Goal: Task Accomplishment & Management: Manage account settings

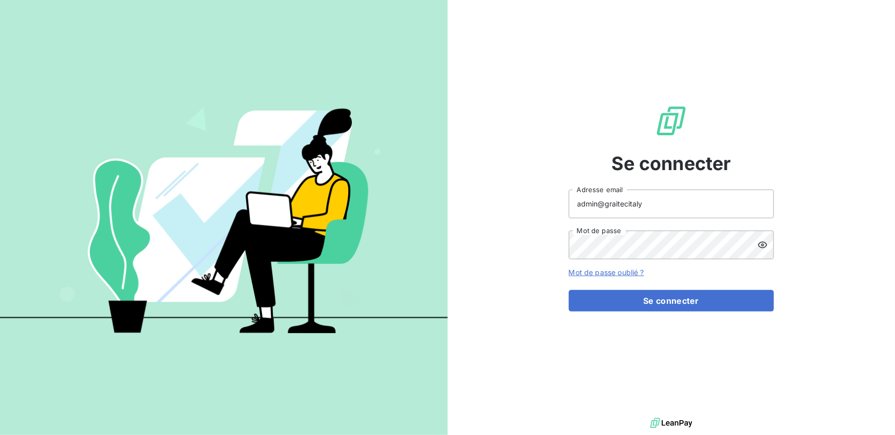
click at [661, 207] on input "admin@graitecitaly" at bounding box center [671, 204] width 205 height 29
type input "admin@graitecgermany"
click at [569, 290] on button "Se connecter" at bounding box center [671, 301] width 205 height 22
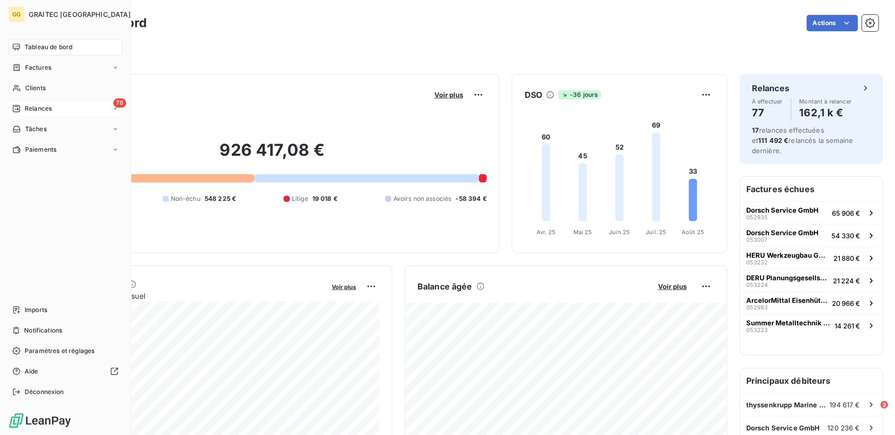
click at [30, 103] on div "78 Relances" at bounding box center [65, 109] width 114 height 16
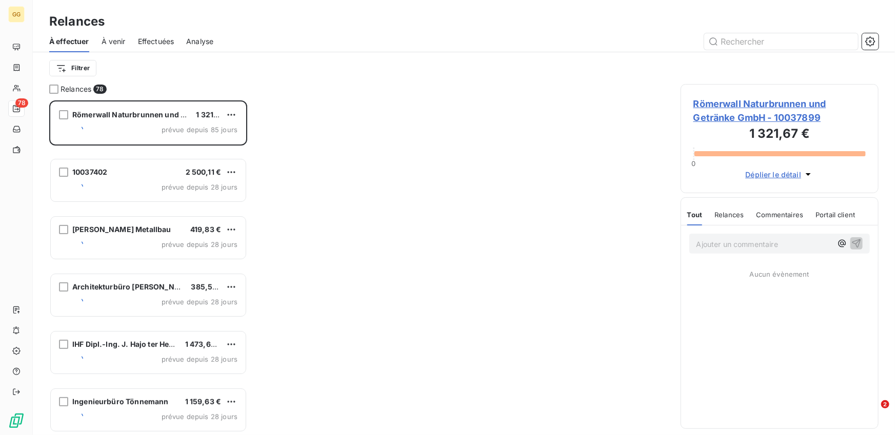
scroll to position [335, 198]
click at [116, 50] on div "À venir" at bounding box center [114, 42] width 24 height 22
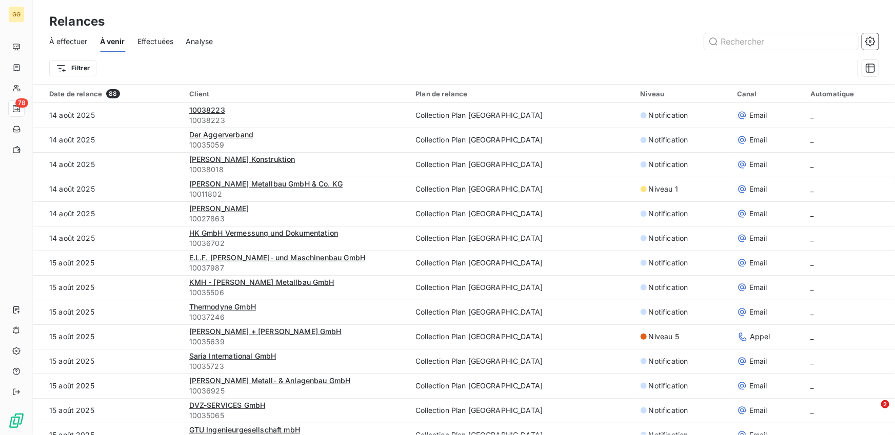
click at [170, 43] on span "Effectuées" at bounding box center [155, 41] width 36 height 10
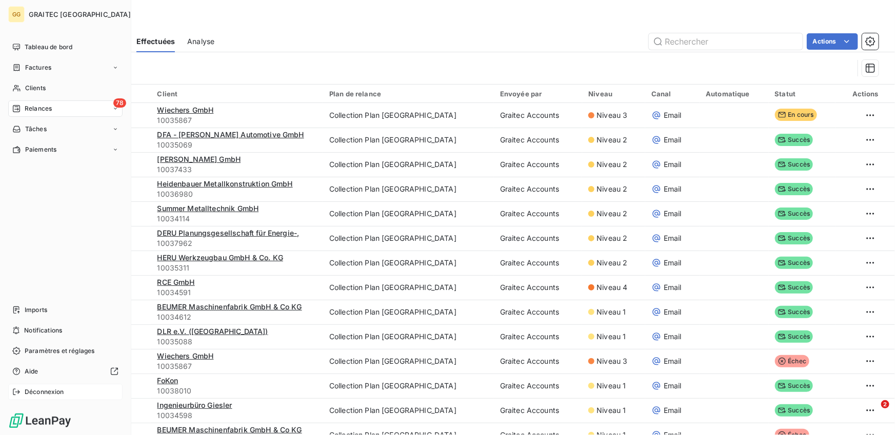
click at [14, 395] on icon at bounding box center [16, 392] width 7 height 6
